Goal: Find specific fact: Find specific fact

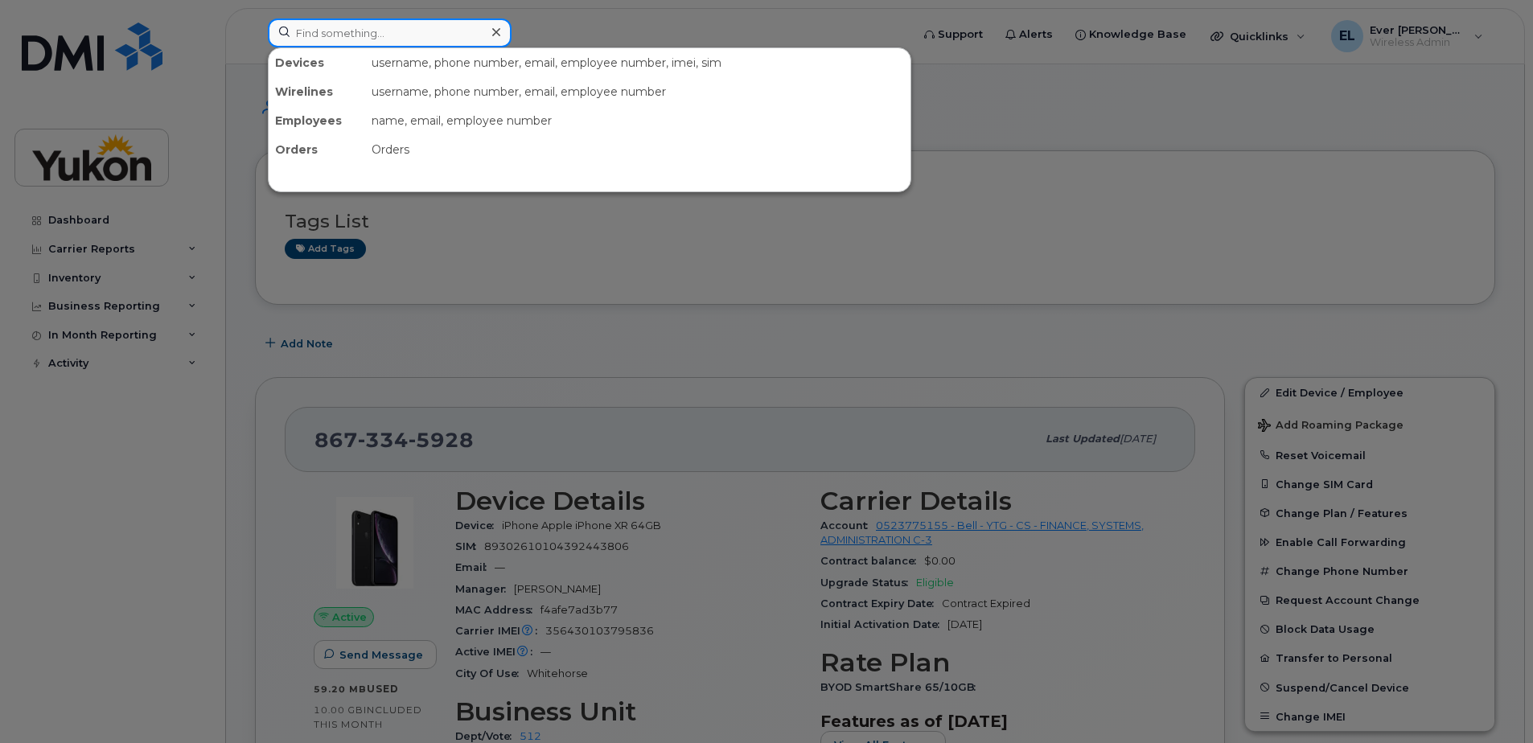
click at [367, 27] on input at bounding box center [390, 33] width 244 height 29
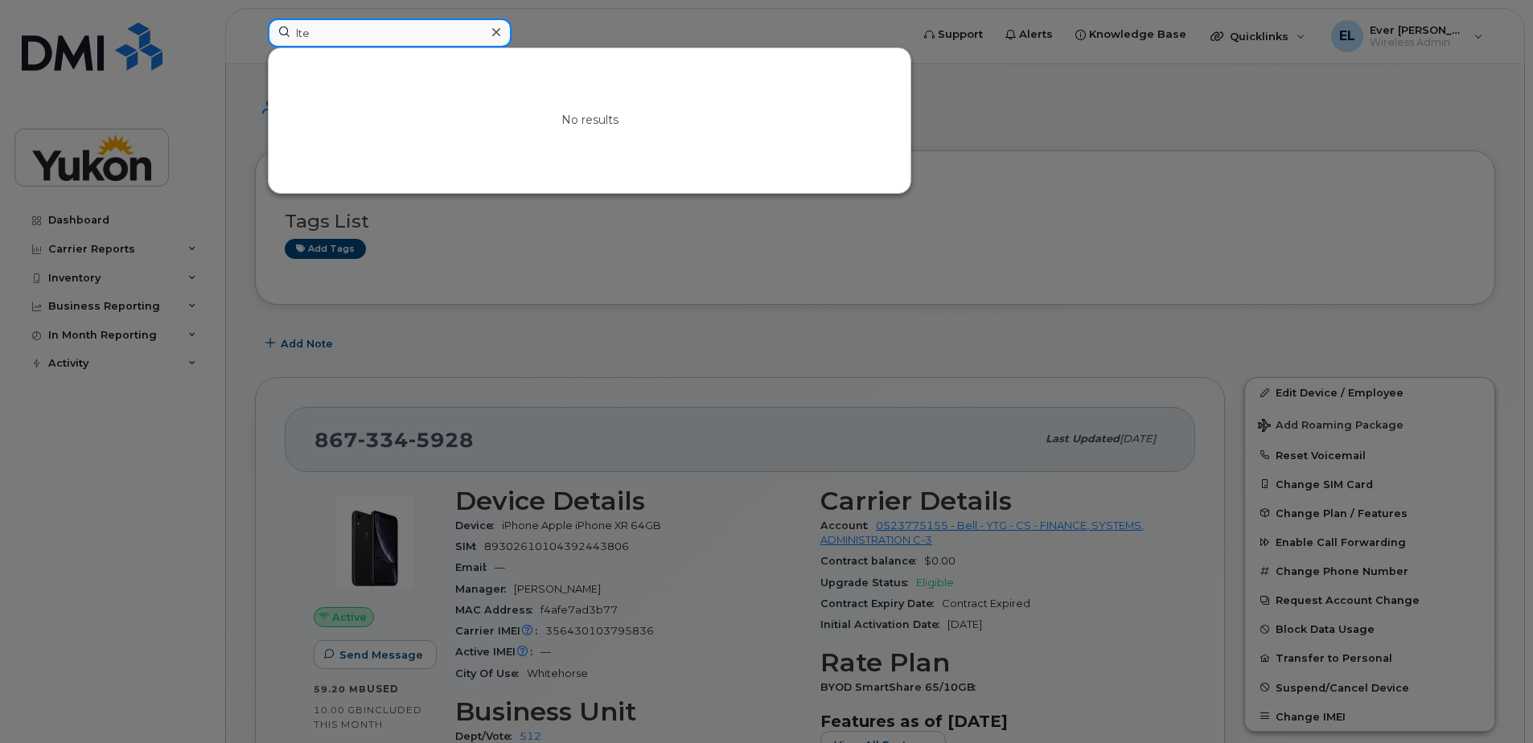
drag, startPoint x: 356, startPoint y: 37, endPoint x: -17, endPoint y: 16, distance: 373.9
click at [424, 39] on input "FIREHALL" at bounding box center [390, 33] width 244 height 29
click at [1058, 332] on div at bounding box center [766, 371] width 1533 height 743
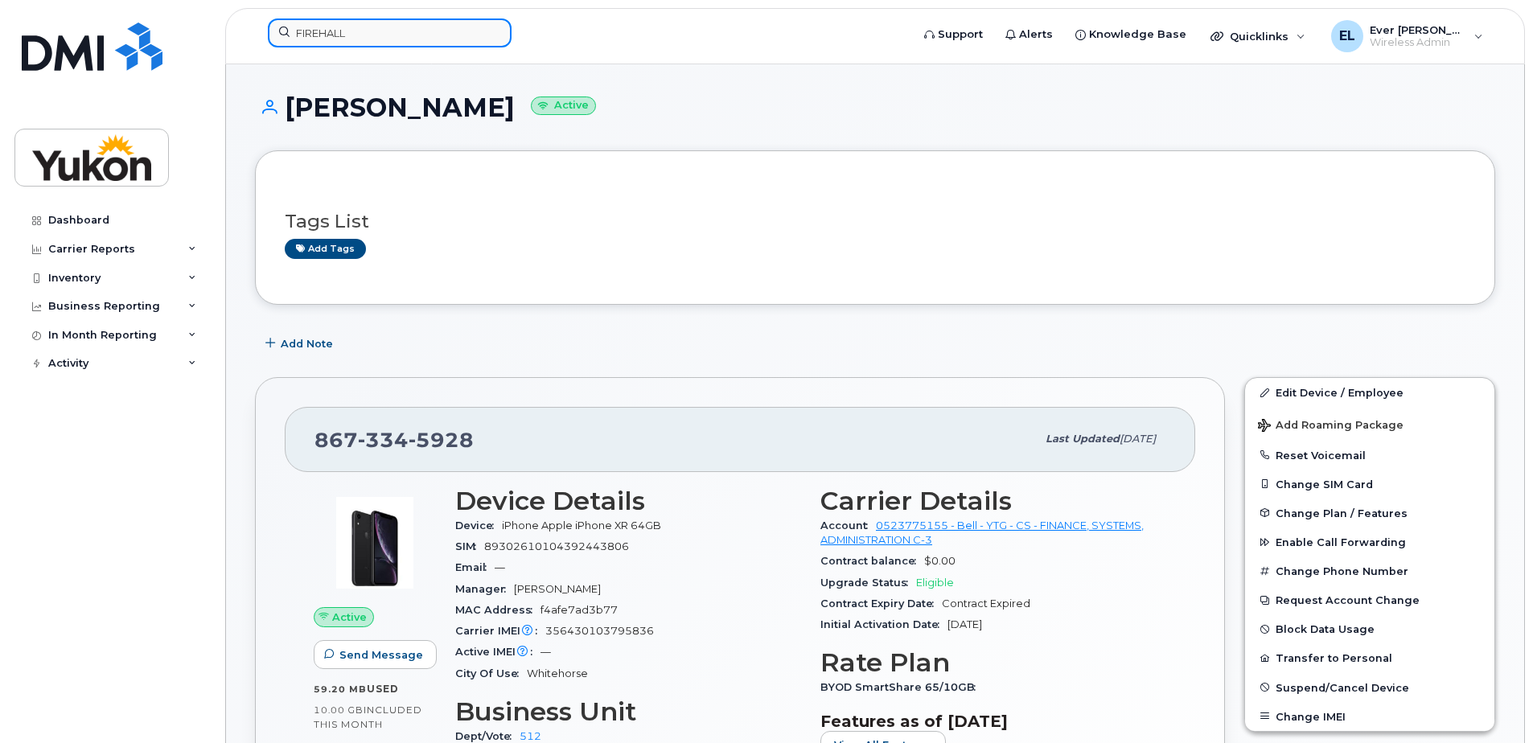
click at [363, 40] on input "FIREHALL" at bounding box center [390, 33] width 244 height 29
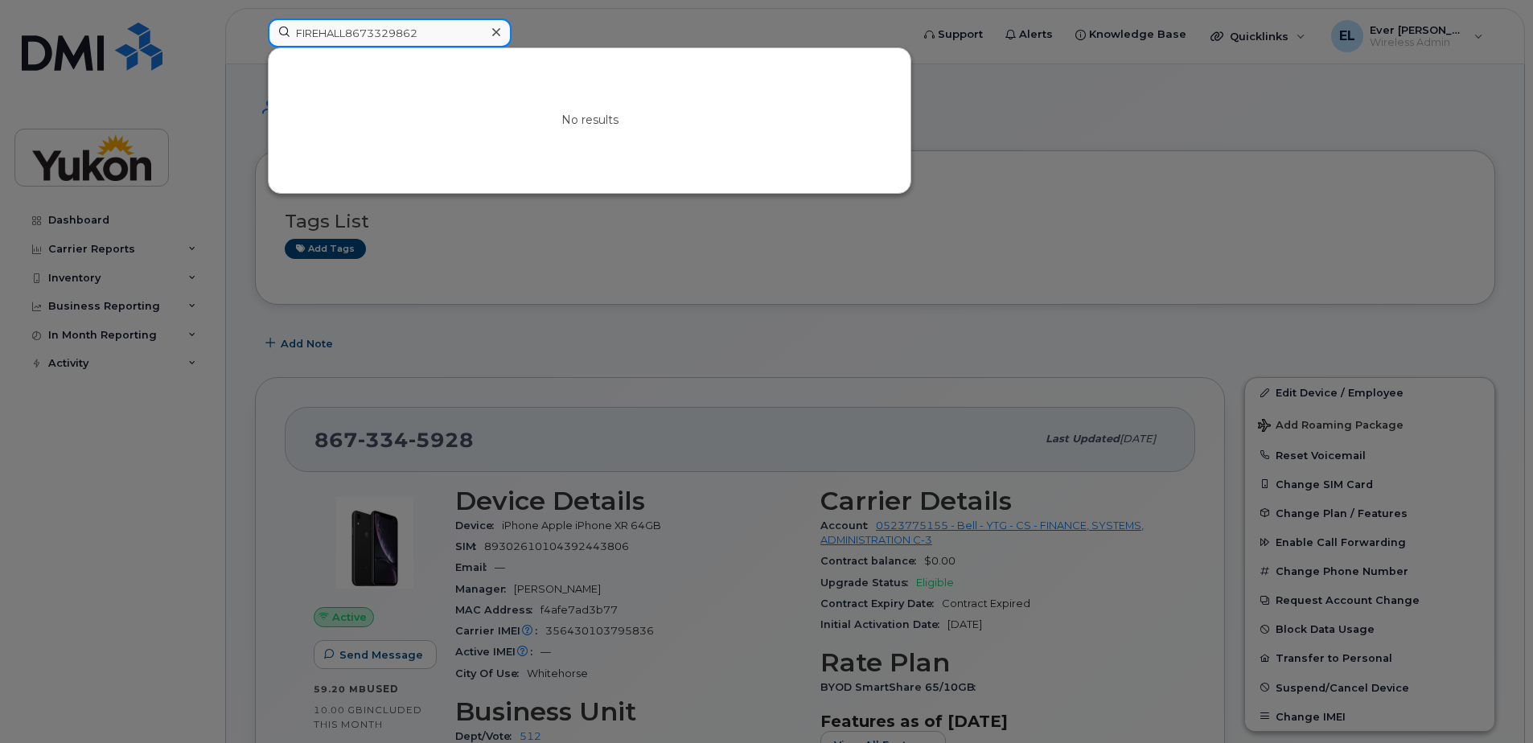
drag, startPoint x: 445, startPoint y: 33, endPoint x: 97, endPoint y: 18, distance: 348.7
click at [255, 19] on div "FIREHALL8673329862 No results" at bounding box center [584, 36] width 658 height 35
type input "8673329862"
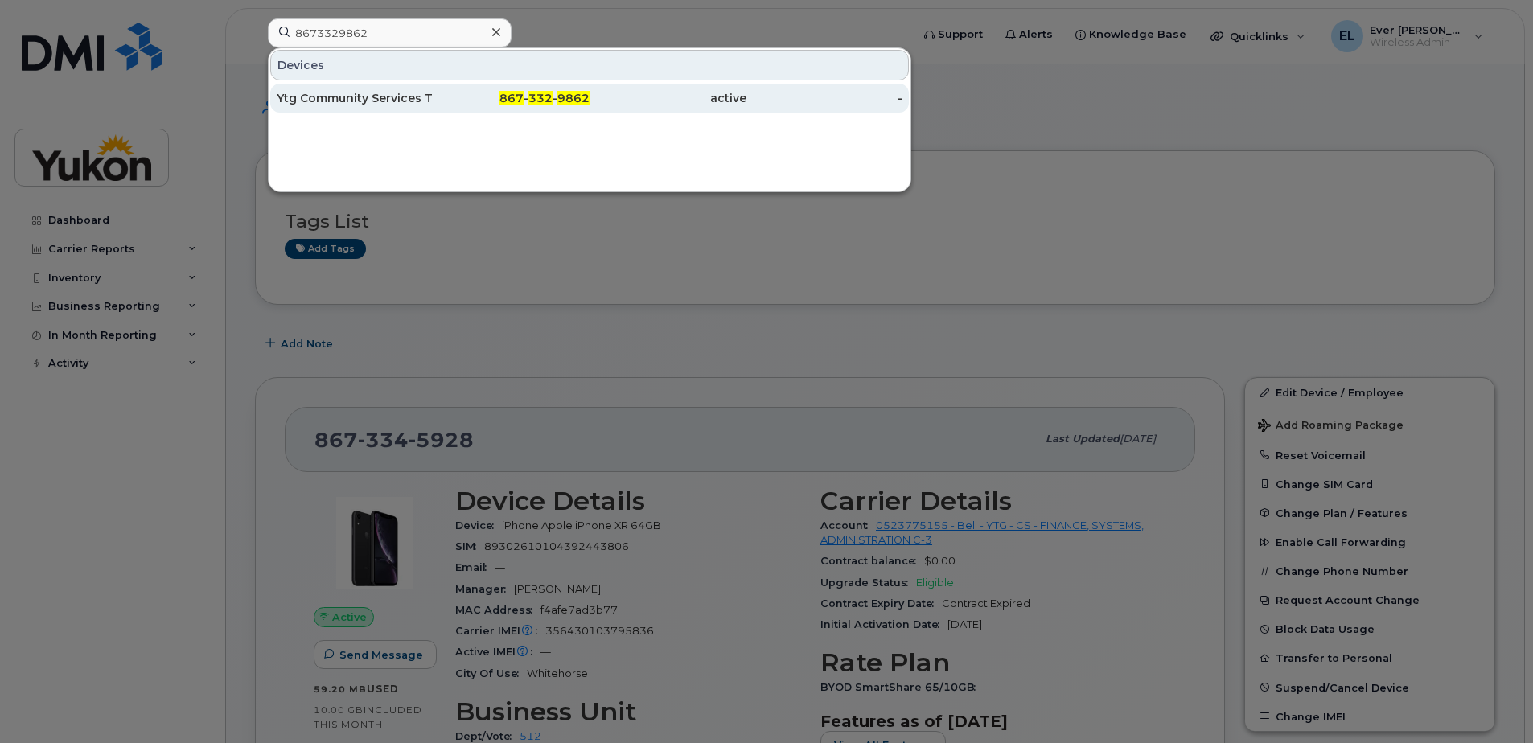
click at [462, 94] on div "867 - 332 - 9862" at bounding box center [512, 98] width 157 height 16
